Goal: Subscribe to service/newsletter

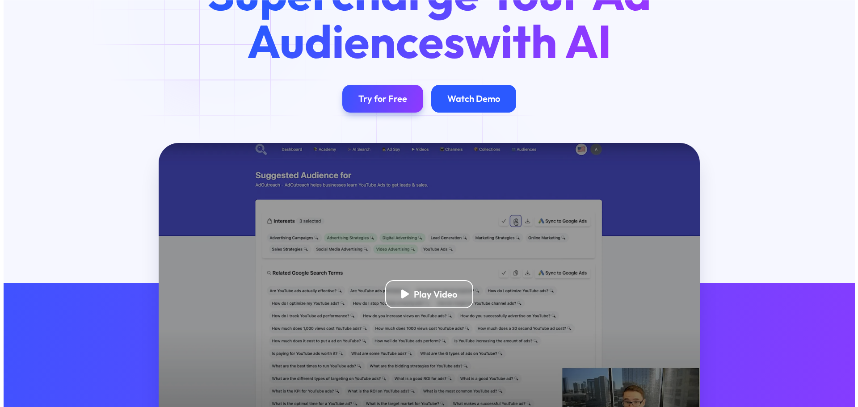
scroll to position [268, 0]
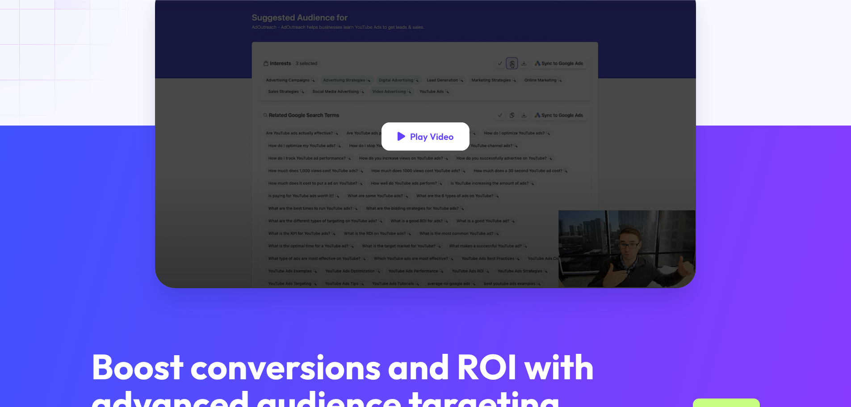
click at [429, 133] on div "Play Video" at bounding box center [431, 136] width 43 height 11
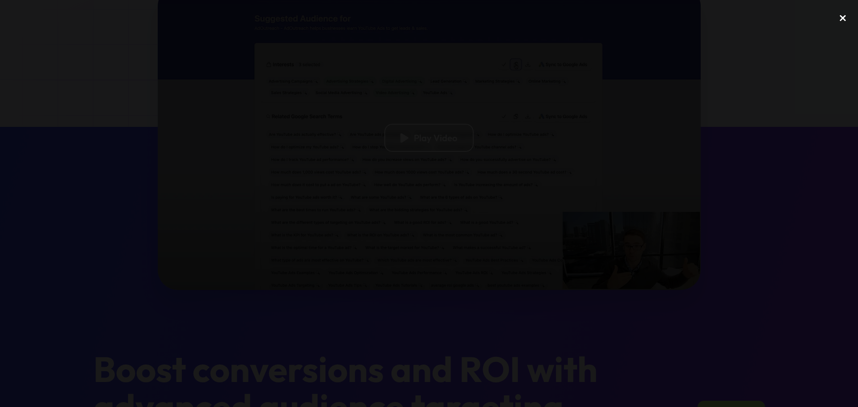
click at [844, 17] on div "close lightbox" at bounding box center [842, 18] width 30 height 20
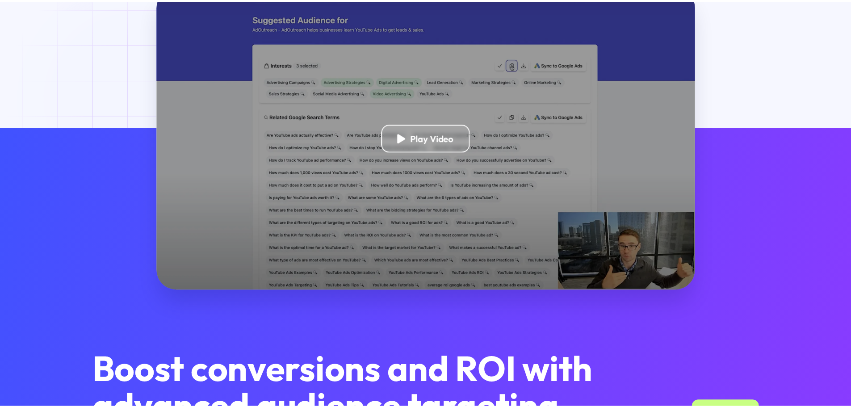
scroll to position [254, 0]
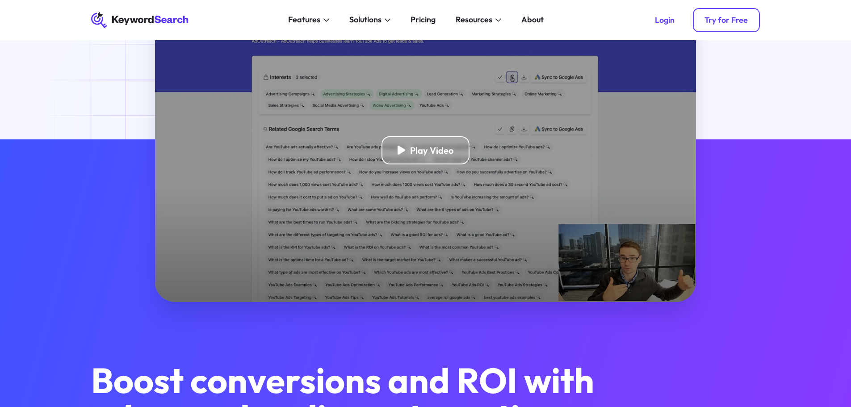
click at [740, 19] on div "Try for Free" at bounding box center [726, 20] width 43 height 10
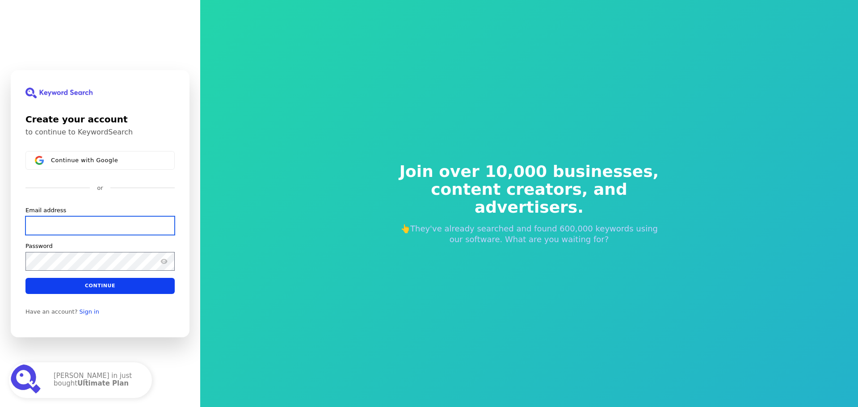
paste input "faxahab290@camjoint.com"
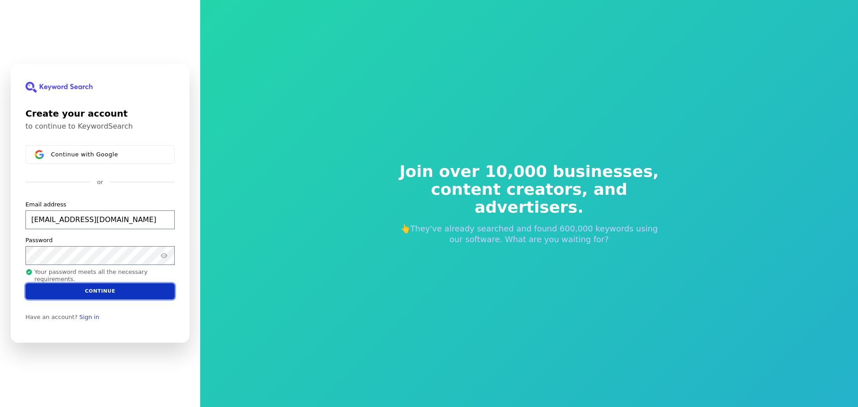
click at [147, 289] on button "Continue" at bounding box center [99, 291] width 149 height 16
type input "faxahab290@camjoint.com"
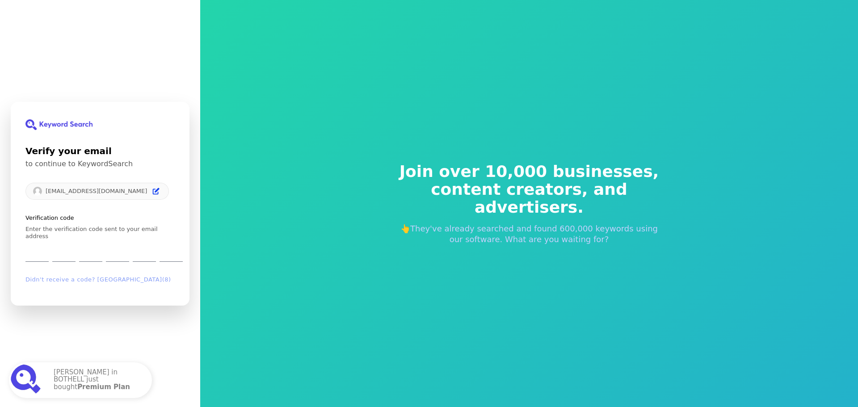
type input "6"
type input "0"
type input "8"
type input "5"
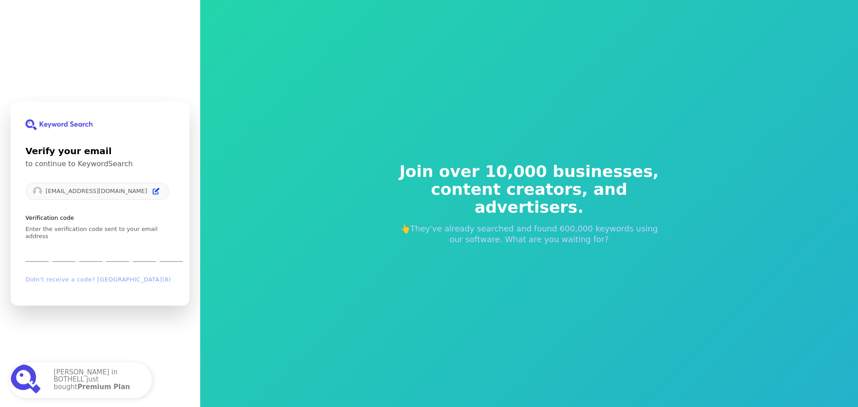
type input "1"
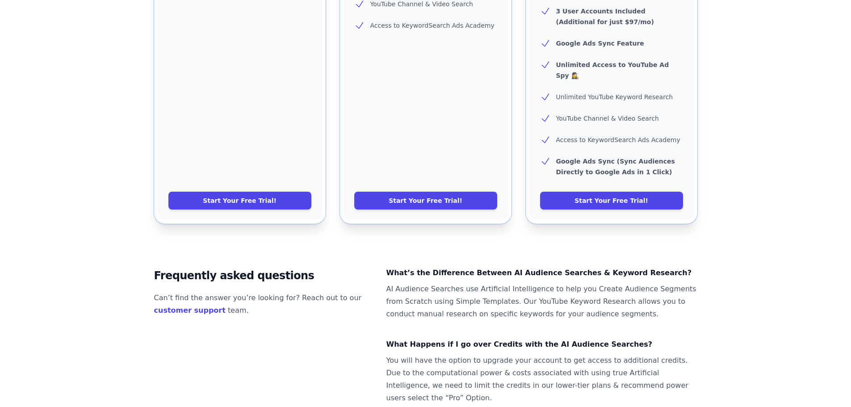
scroll to position [254, 0]
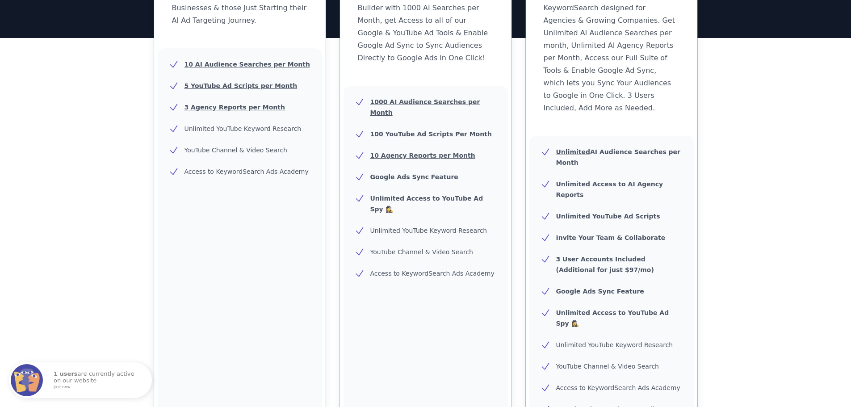
scroll to position [75, 0]
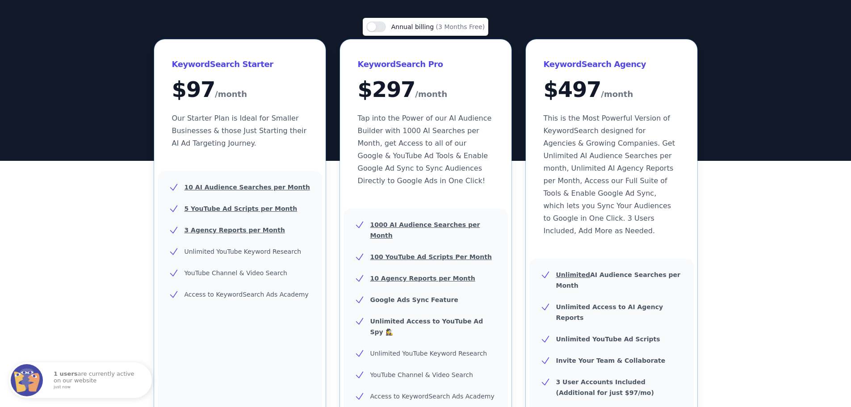
click at [474, 26] on span "(3 Months Free)" at bounding box center [460, 26] width 49 height 7
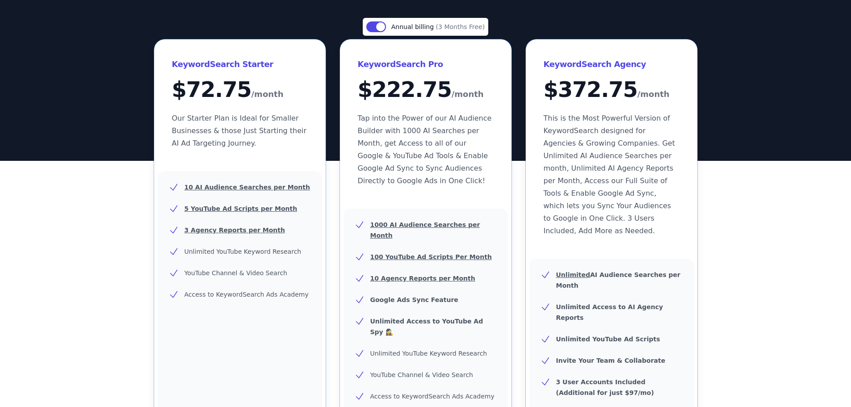
click at [446, 21] on span "Annual billing (3 Months Free)" at bounding box center [437, 26] width 93 height 11
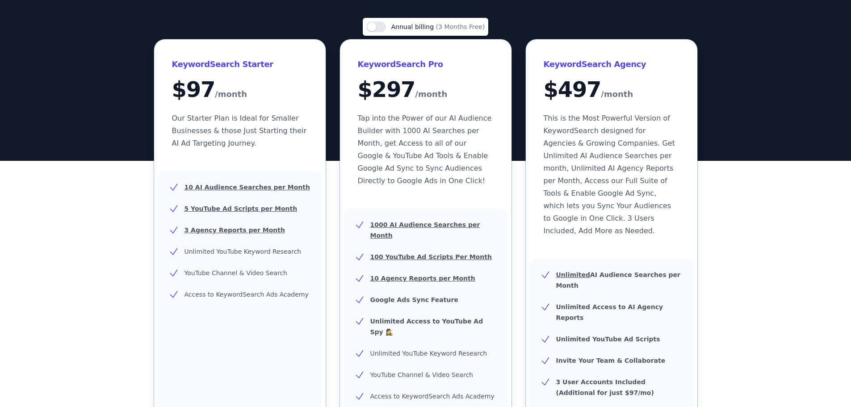
click at [446, 21] on span "Annual billing (3 Months Free)" at bounding box center [437, 26] width 93 height 11
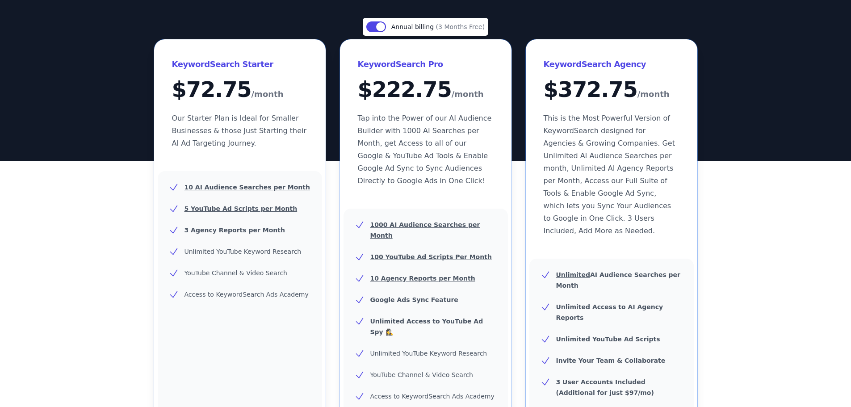
click at [446, 21] on span "Annual billing (3 Months Free)" at bounding box center [437, 26] width 93 height 11
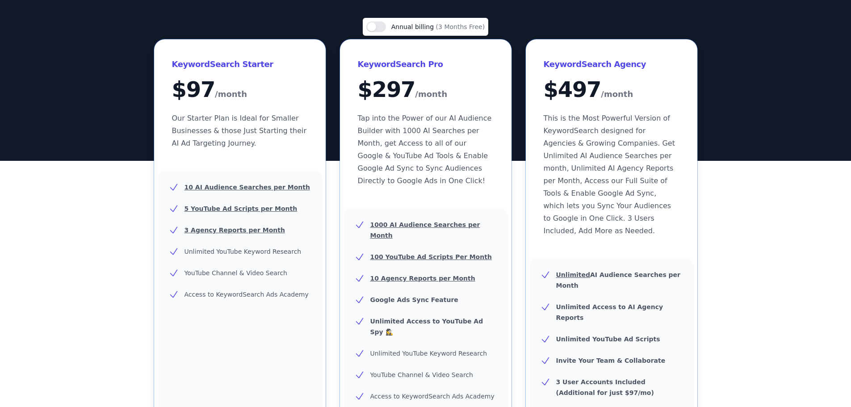
click at [446, 21] on span "Annual billing (3 Months Free)" at bounding box center [437, 26] width 93 height 11
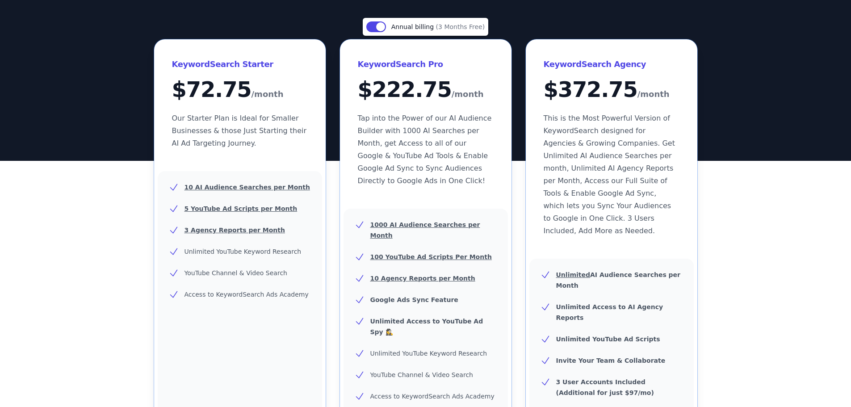
click at [446, 21] on span "Annual billing (3 Months Free)" at bounding box center [437, 26] width 93 height 11
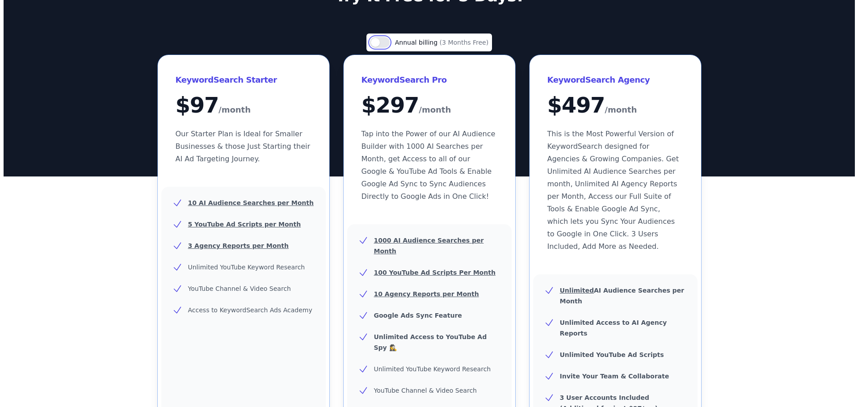
scroll to position [0, 0]
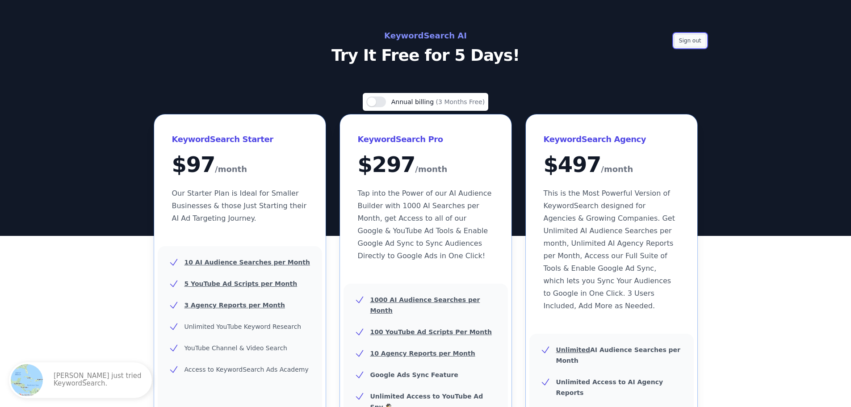
click at [684, 37] on button "Sign out" at bounding box center [690, 40] width 32 height 13
